Goal: Task Accomplishment & Management: Manage account settings

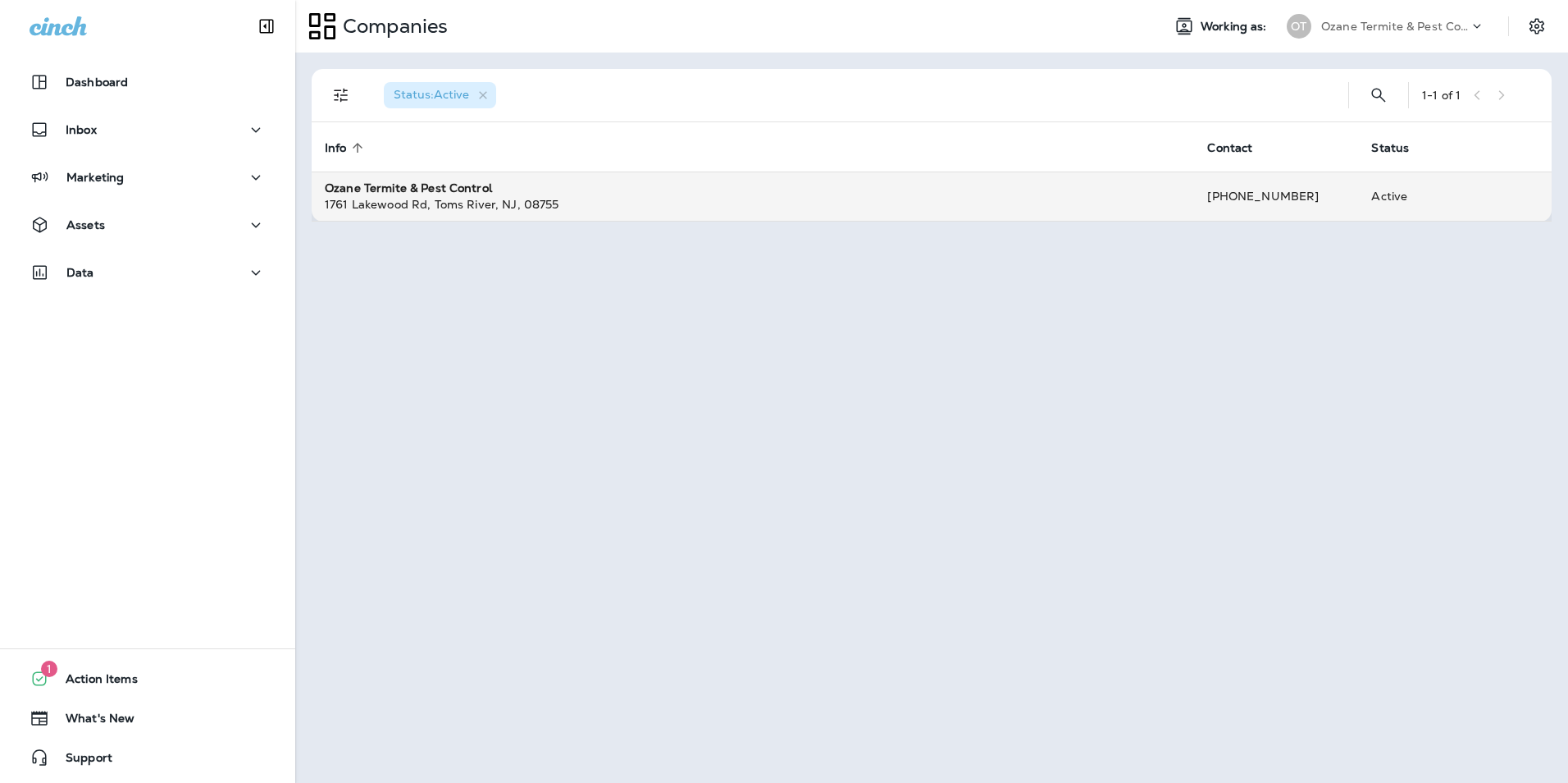
click at [595, 211] on div "[STREET_ADDRESS]" at bounding box center [753, 205] width 856 height 17
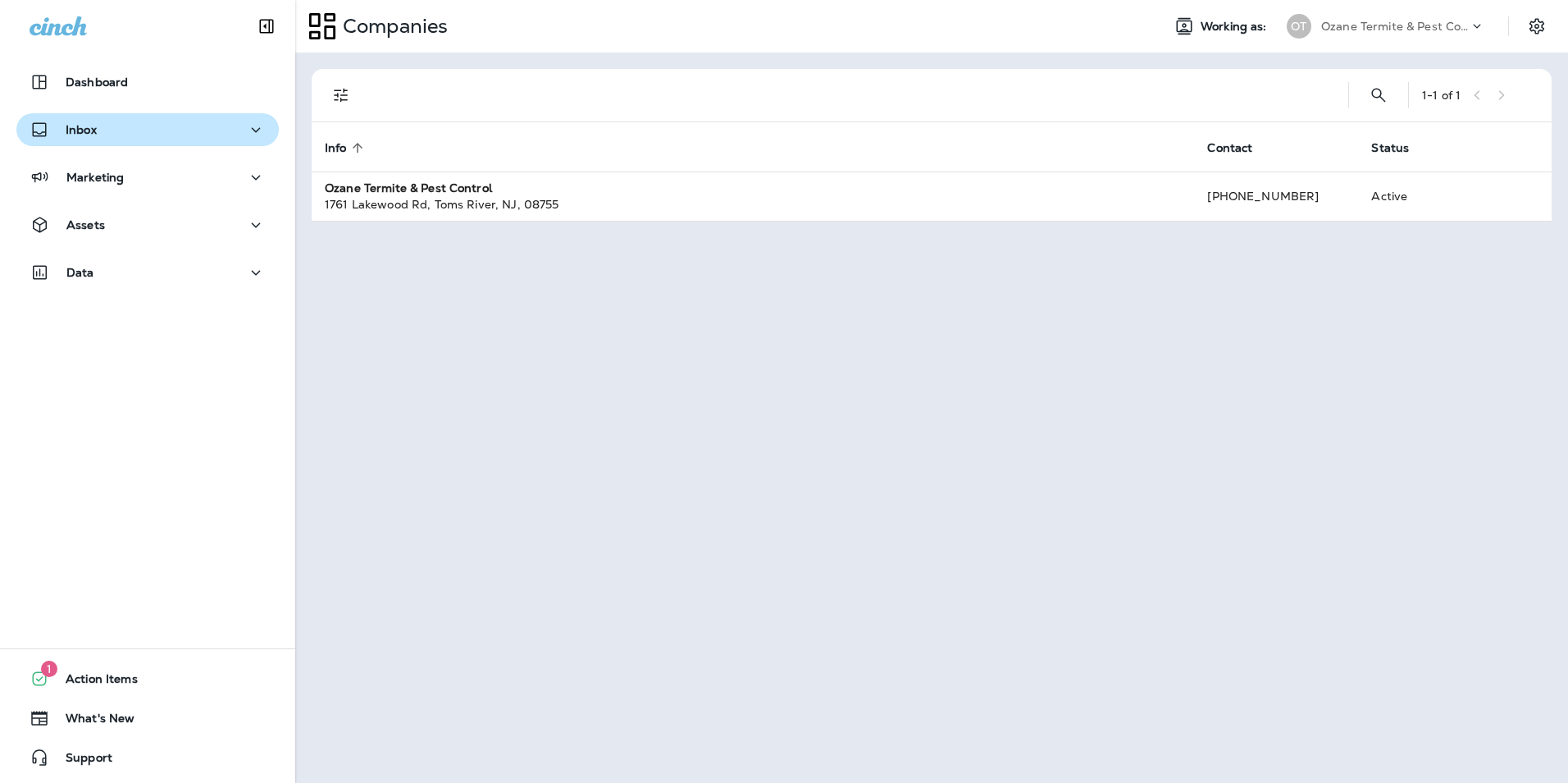
click at [162, 129] on div "Inbox" at bounding box center [148, 130] width 236 height 21
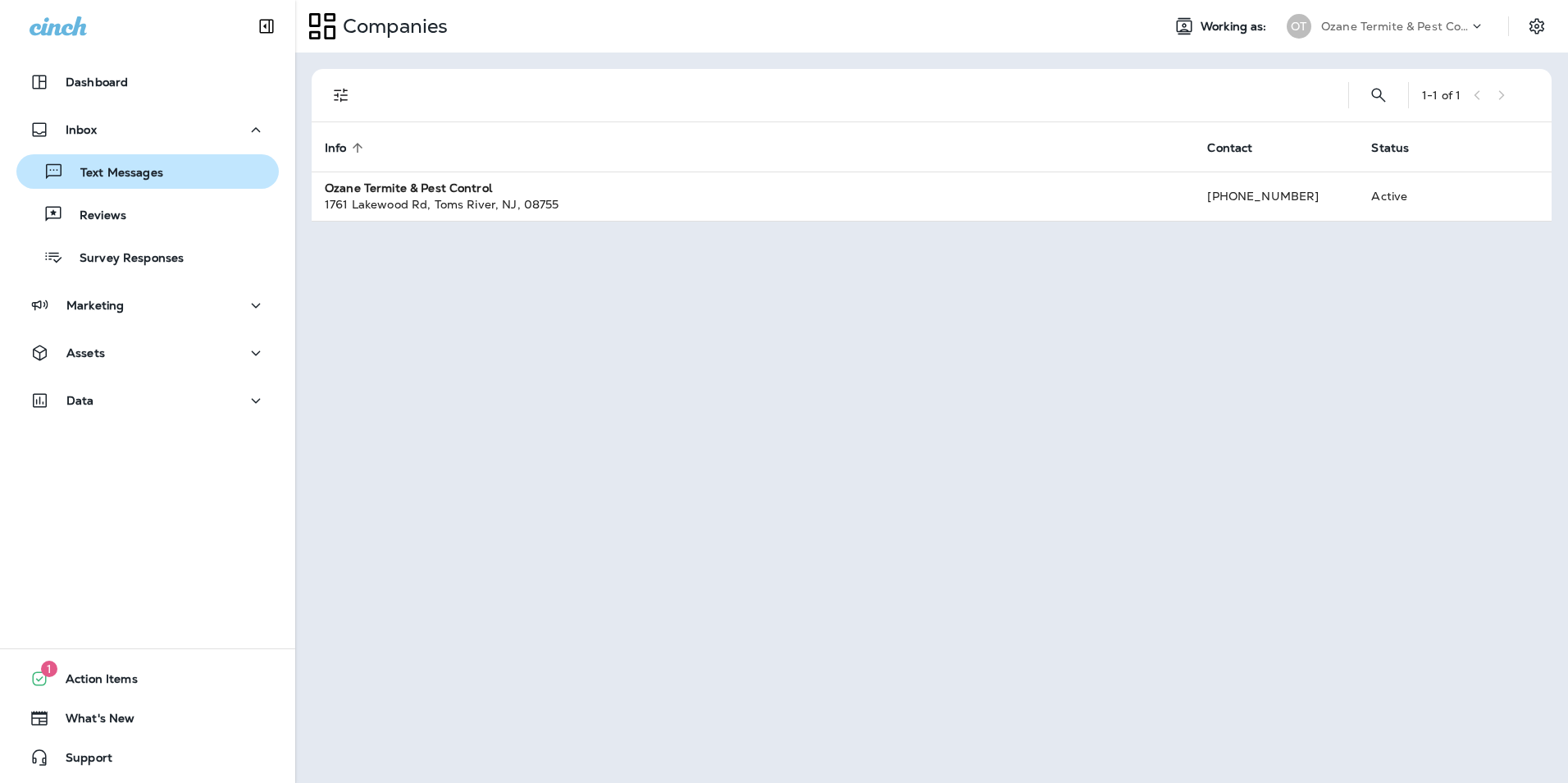
click at [143, 172] on p "Text Messages" at bounding box center [113, 173] width 99 height 16
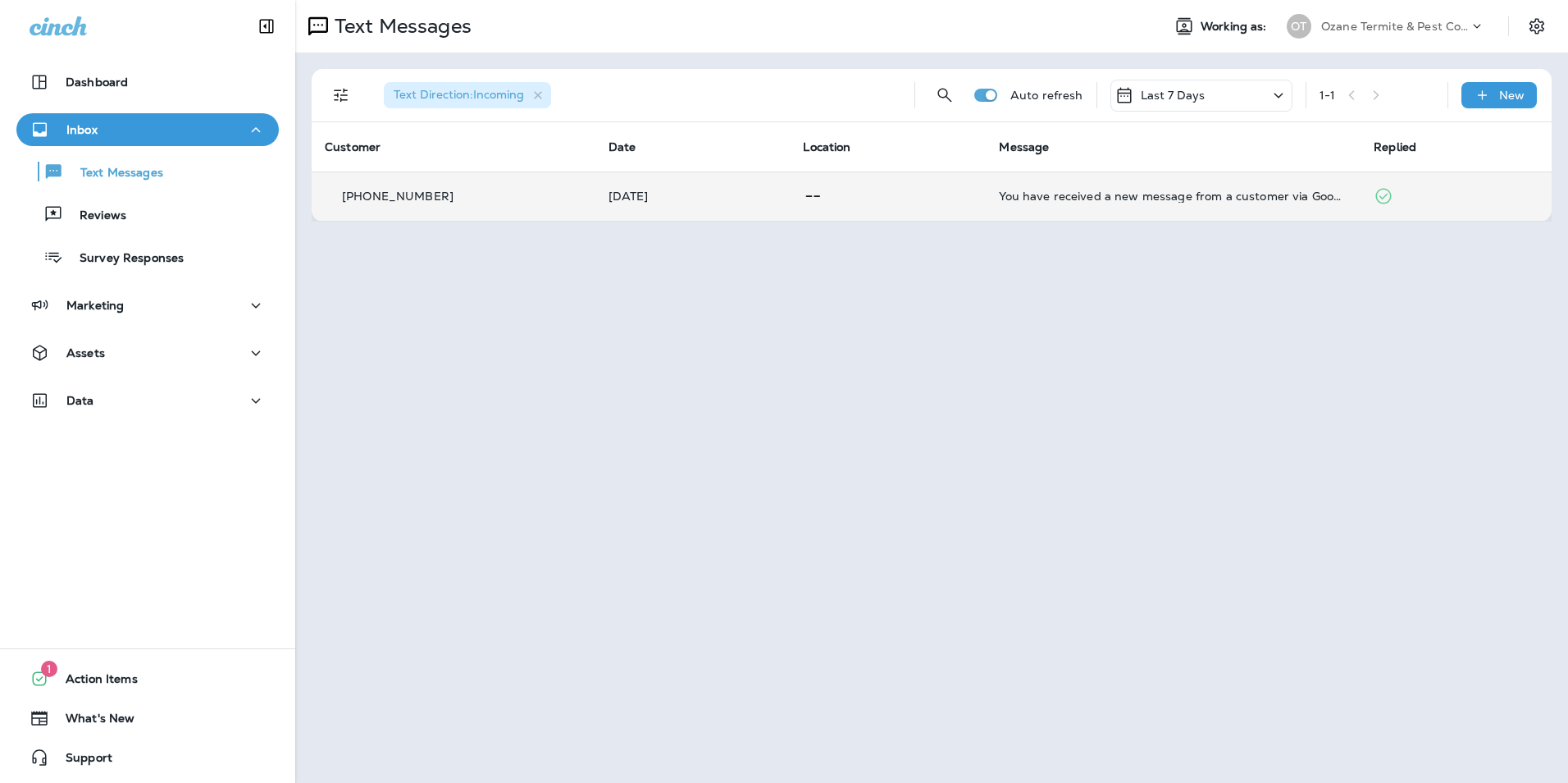
click at [929, 215] on td at bounding box center [888, 196] width 196 height 50
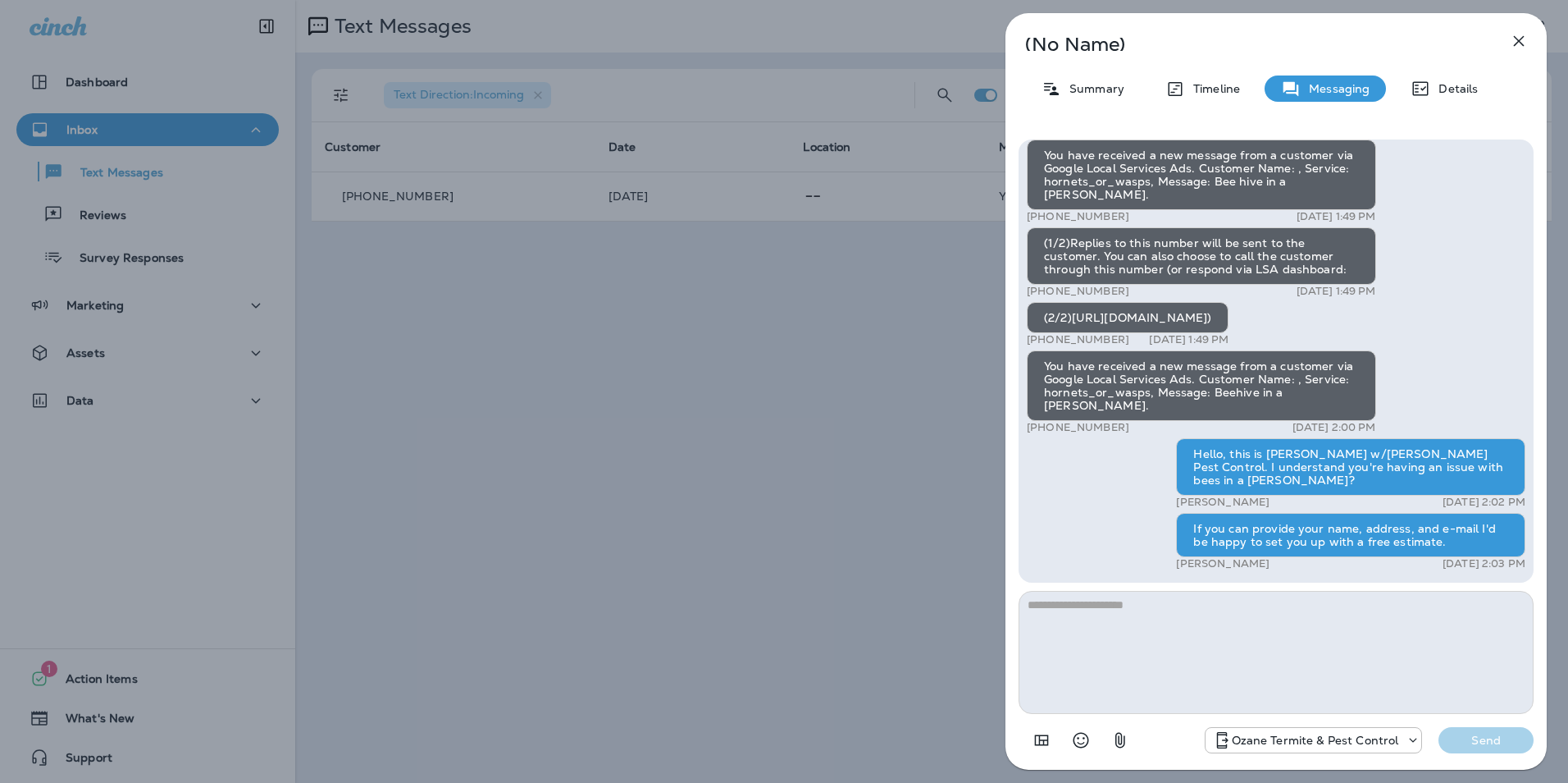
click at [1517, 32] on icon "button" at bounding box center [1519, 40] width 20 height 20
